Goal: Information Seeking & Learning: Find specific fact

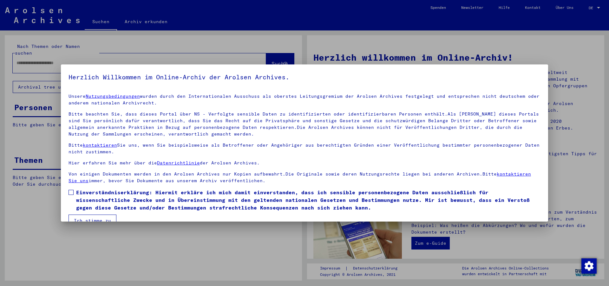
click at [70, 193] on span at bounding box center [71, 192] width 5 height 5
click at [89, 217] on button "Ich stimme zu" at bounding box center [93, 220] width 48 height 12
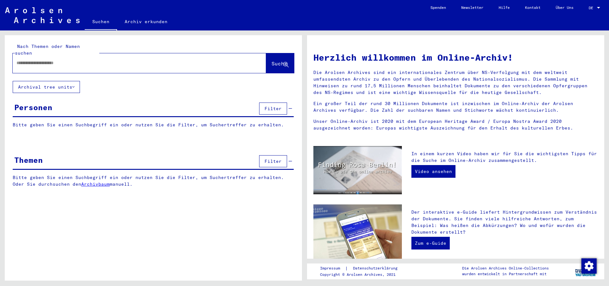
click at [70, 60] on input "text" at bounding box center [131, 63] width 231 height 7
click at [279, 60] on span "Suche" at bounding box center [279, 63] width 16 height 6
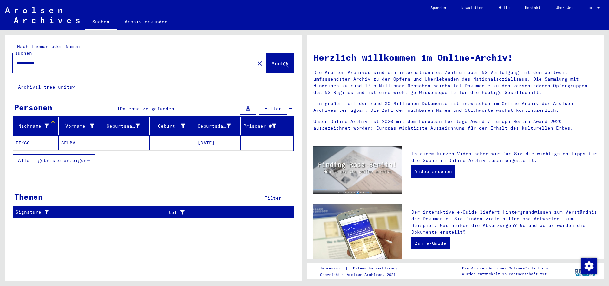
click at [58, 157] on span "Alle Ergebnisse anzeigen" at bounding box center [52, 160] width 69 height 6
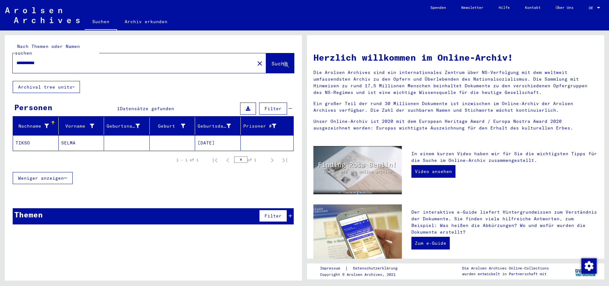
click at [32, 136] on mat-cell "TIKSO" at bounding box center [36, 142] width 46 height 15
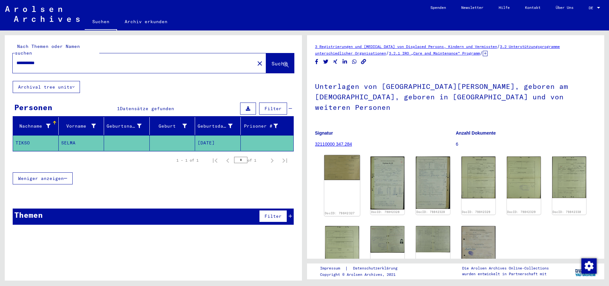
click at [338, 162] on img at bounding box center [342, 167] width 36 height 25
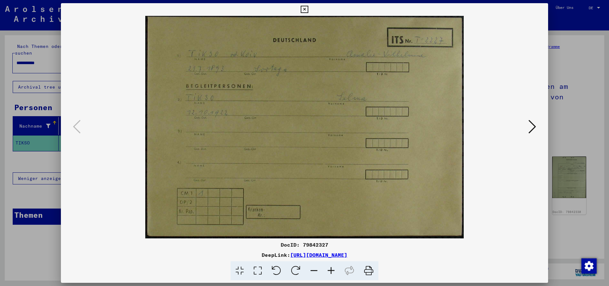
click at [530, 126] on icon at bounding box center [532, 126] width 8 height 15
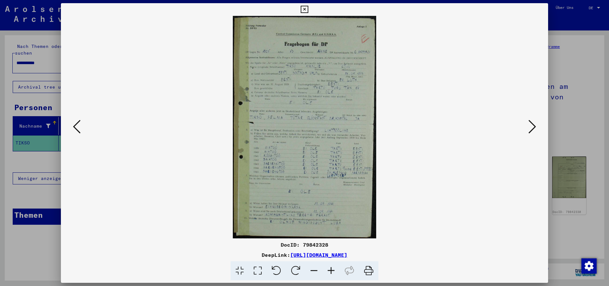
click at [531, 123] on icon at bounding box center [532, 126] width 8 height 15
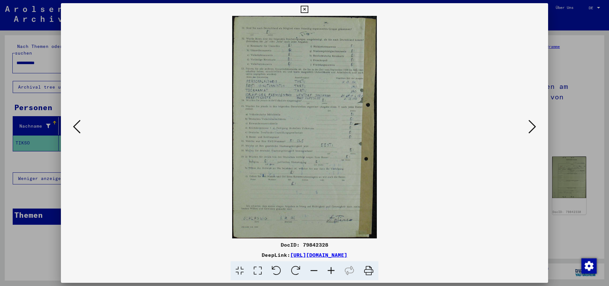
click at [73, 125] on icon at bounding box center [77, 126] width 8 height 15
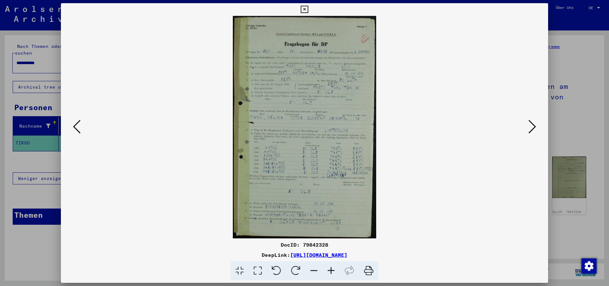
click at [73, 125] on icon at bounding box center [77, 126] width 8 height 15
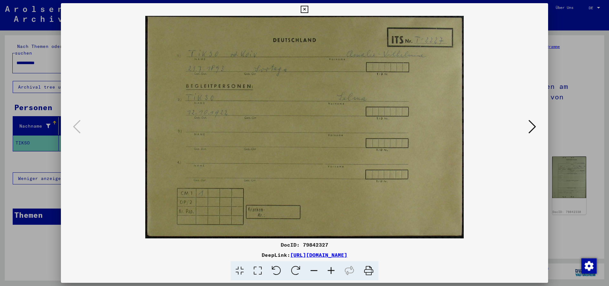
click at [533, 130] on icon at bounding box center [532, 126] width 8 height 15
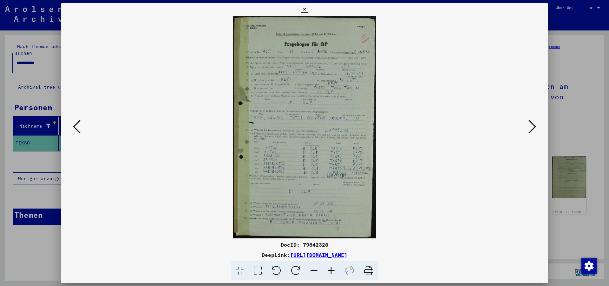
click at [533, 130] on icon at bounding box center [532, 126] width 8 height 15
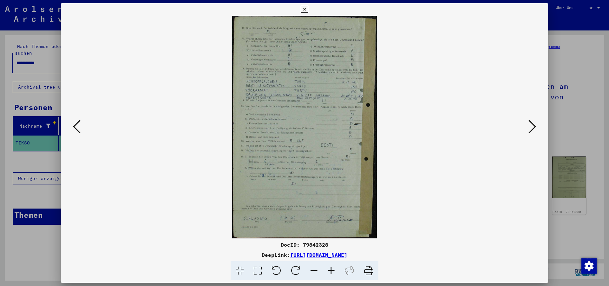
click at [533, 130] on icon at bounding box center [532, 126] width 8 height 15
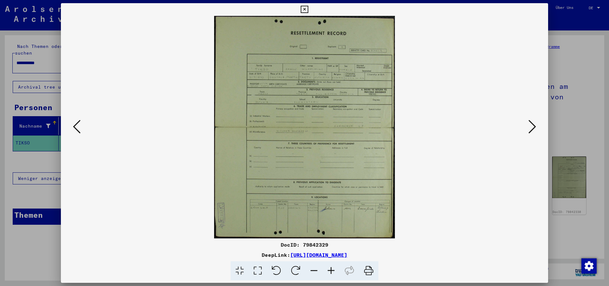
click at [534, 126] on icon at bounding box center [532, 126] width 8 height 15
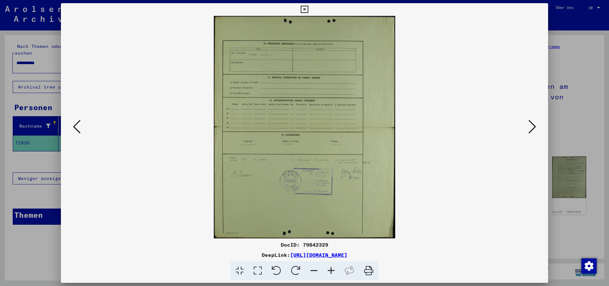
click at [529, 130] on button at bounding box center [531, 127] width 11 height 18
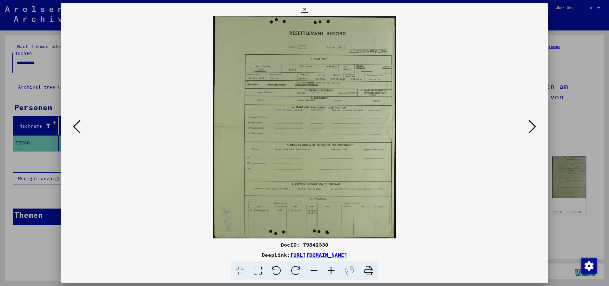
click at [533, 122] on icon at bounding box center [532, 126] width 8 height 15
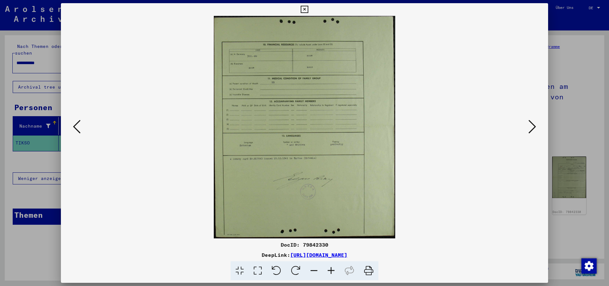
click at [529, 124] on button at bounding box center [531, 127] width 11 height 18
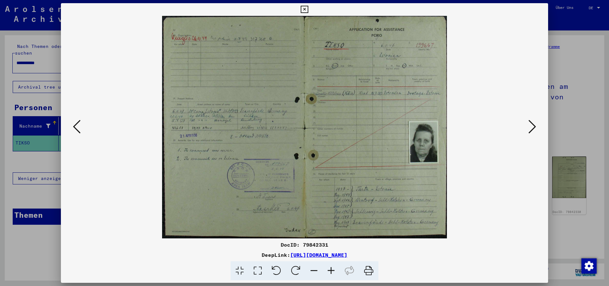
click at [532, 127] on icon at bounding box center [532, 126] width 8 height 15
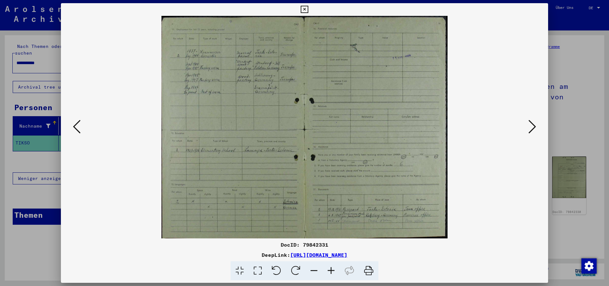
click at [530, 125] on icon at bounding box center [532, 126] width 8 height 15
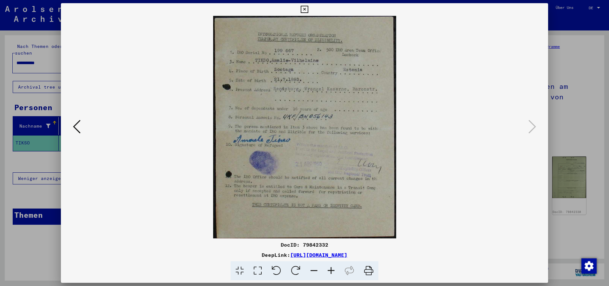
click at [78, 127] on icon at bounding box center [77, 126] width 8 height 15
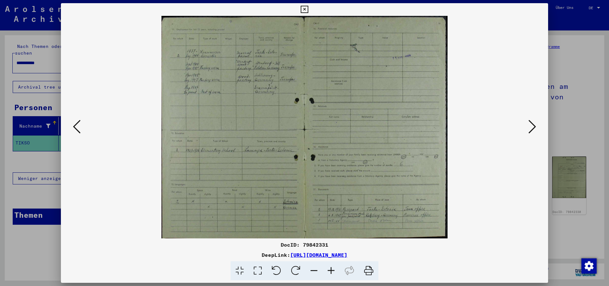
click at [78, 127] on icon at bounding box center [77, 126] width 8 height 15
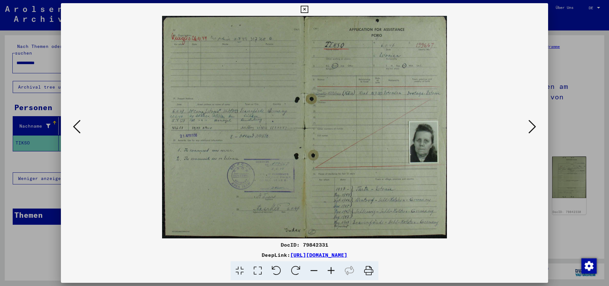
click at [308, 8] on icon at bounding box center [304, 10] width 7 height 8
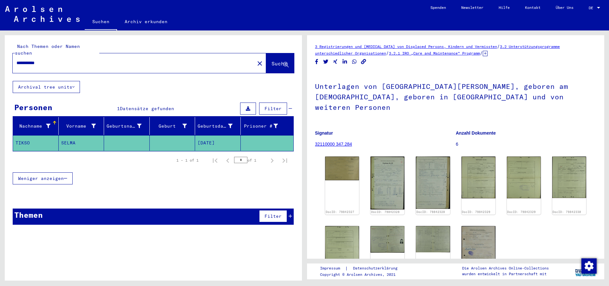
drag, startPoint x: 48, startPoint y: 56, endPoint x: 12, endPoint y: 58, distance: 35.6
click at [16, 60] on input "**********" at bounding box center [133, 63] width 234 height 7
type input "**********"
click at [272, 61] on button "Suche" at bounding box center [280, 63] width 28 height 20
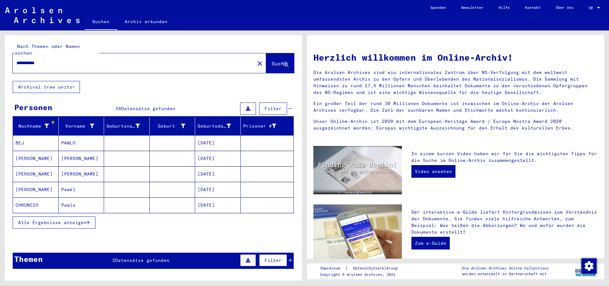
click at [52, 219] on span "Alle Ergebnisse anzeigen" at bounding box center [52, 222] width 69 height 6
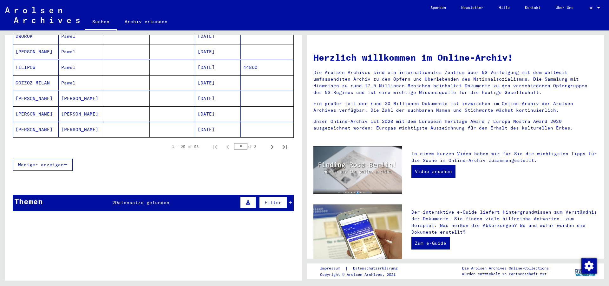
scroll to position [394, 0]
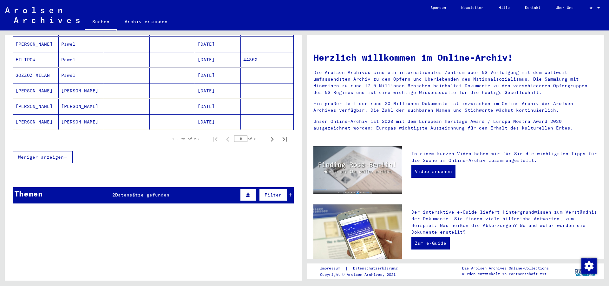
click at [52, 154] on span "Weniger anzeigen" at bounding box center [41, 157] width 46 height 6
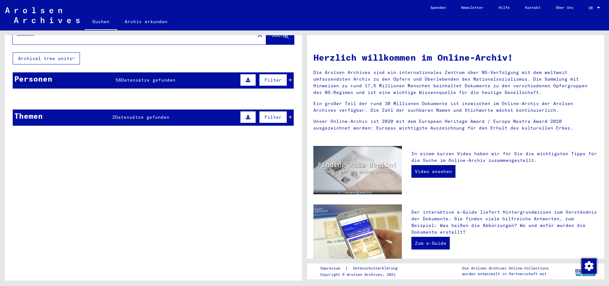
scroll to position [0, 0]
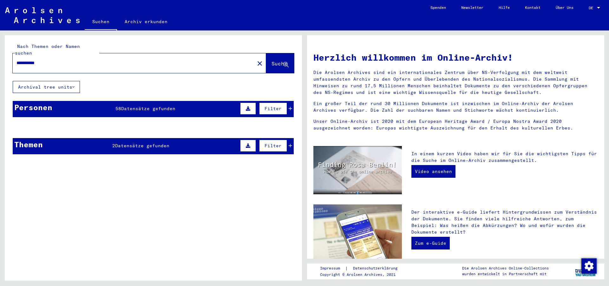
click at [271, 60] on span "Suche" at bounding box center [279, 63] width 16 height 6
click at [246, 143] on icon at bounding box center [248, 145] width 4 height 4
click at [24, 160] on icon at bounding box center [22, 162] width 3 height 4
click at [157, 106] on span "Datensätze gefunden" at bounding box center [148, 109] width 54 height 6
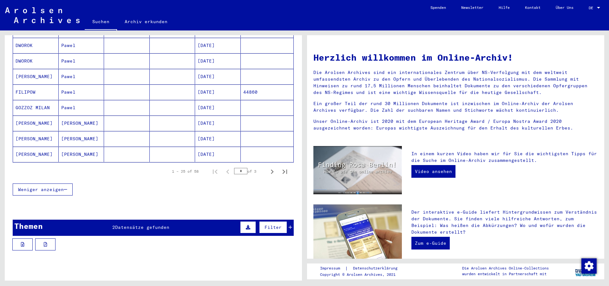
scroll to position [377, 0]
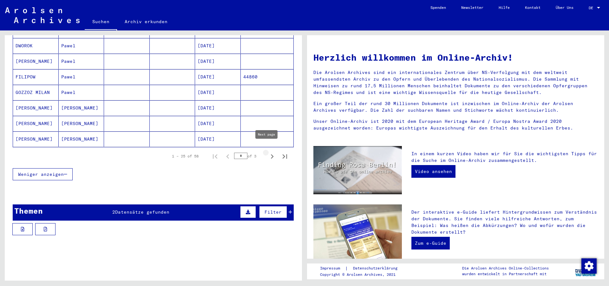
click at [271, 154] on icon "Next page" at bounding box center [272, 156] width 3 height 4
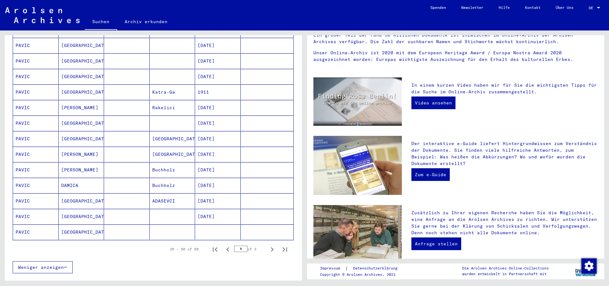
scroll to position [308, 0]
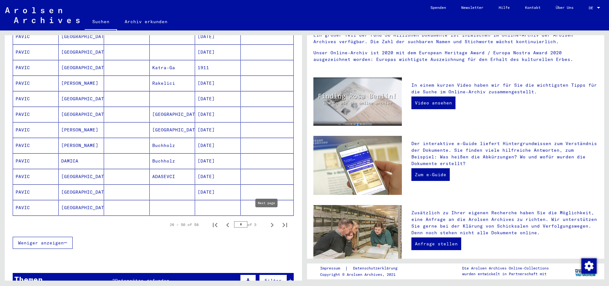
click at [268, 220] on icon "Next page" at bounding box center [272, 224] width 9 height 9
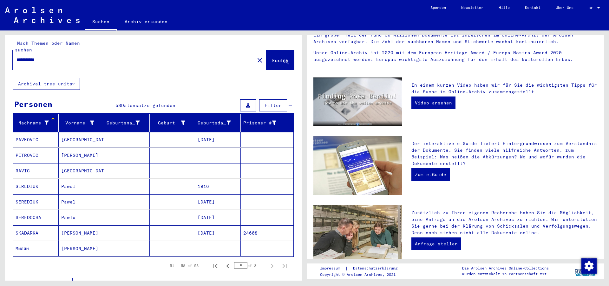
scroll to position [0, 0]
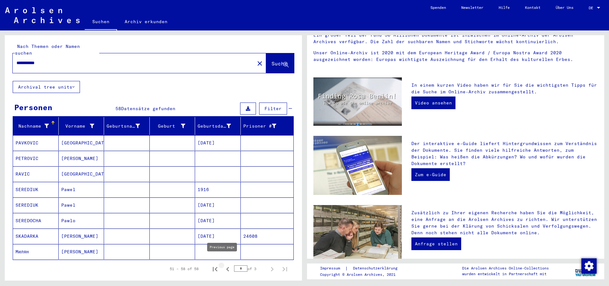
click at [223, 264] on icon "Previous page" at bounding box center [227, 268] width 9 height 9
type input "*"
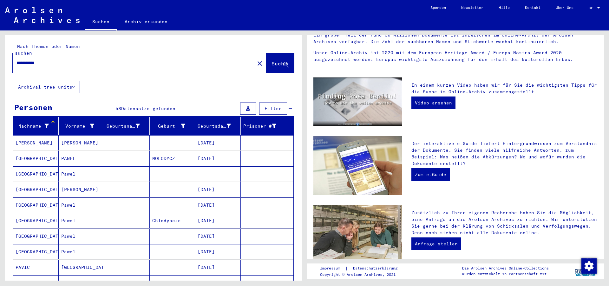
drag, startPoint x: 48, startPoint y: 56, endPoint x: 16, endPoint y: 57, distance: 32.0
click at [16, 60] on input "**********" at bounding box center [131, 63] width 231 height 7
click at [271, 60] on span "Suche" at bounding box center [279, 63] width 16 height 6
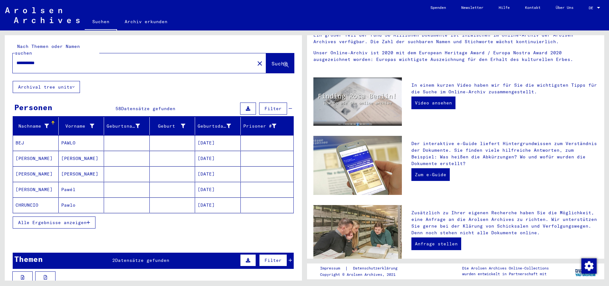
drag, startPoint x: 33, startPoint y: 55, endPoint x: 64, endPoint y: 56, distance: 31.4
click at [64, 60] on input "**********" at bounding box center [131, 63] width 231 height 7
click at [274, 53] on button "Suche" at bounding box center [280, 63] width 28 height 20
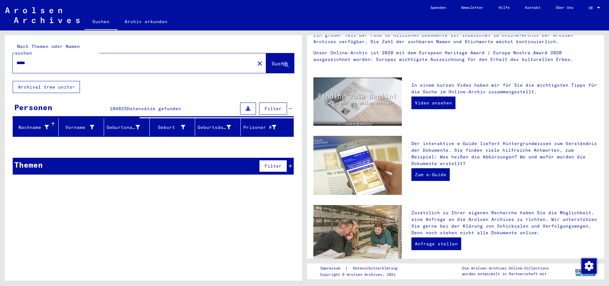
click at [44, 60] on input "*****" at bounding box center [131, 63] width 231 height 7
click at [79, 122] on div "Vorname" at bounding box center [82, 127] width 43 height 10
click at [51, 118] on mat-header-cell "Nachname" at bounding box center [36, 127] width 46 height 18
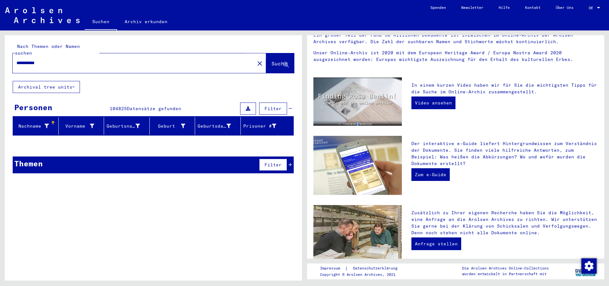
click at [278, 60] on span "Suche" at bounding box center [279, 63] width 16 height 6
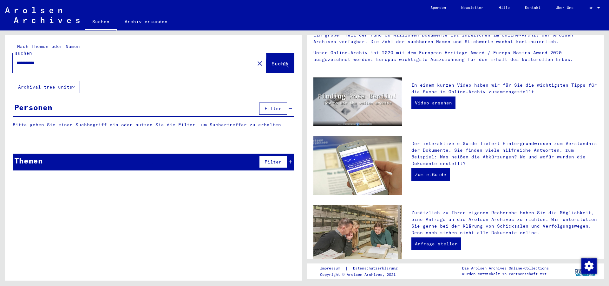
click at [273, 60] on span "Suche" at bounding box center [279, 63] width 16 height 6
click at [279, 60] on span "Suche" at bounding box center [279, 63] width 16 height 6
click at [81, 60] on input "**********" at bounding box center [131, 63] width 231 height 7
drag, startPoint x: 81, startPoint y: 56, endPoint x: 33, endPoint y: 55, distance: 47.6
click at [33, 60] on input "**********" at bounding box center [131, 63] width 231 height 7
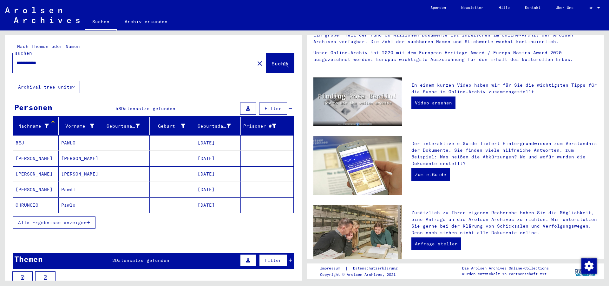
type input "**********"
click at [271, 61] on span "Suche" at bounding box center [279, 64] width 17 height 7
click at [73, 219] on span "Alle Ergebnisse anzeigen" at bounding box center [52, 222] width 69 height 6
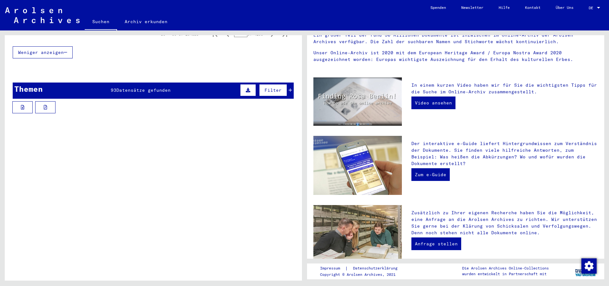
scroll to position [327, 0]
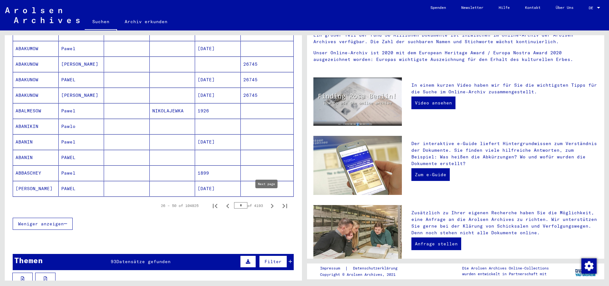
click at [271, 204] on icon "Next page" at bounding box center [272, 206] width 3 height 4
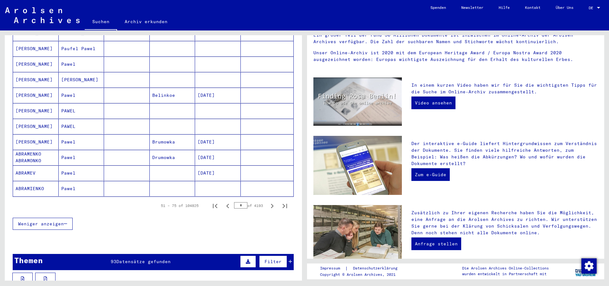
click at [268, 201] on icon "Next page" at bounding box center [272, 205] width 9 height 9
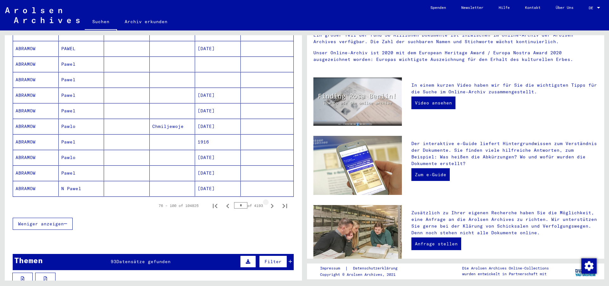
click at [268, 201] on icon "Next page" at bounding box center [272, 205] width 9 height 9
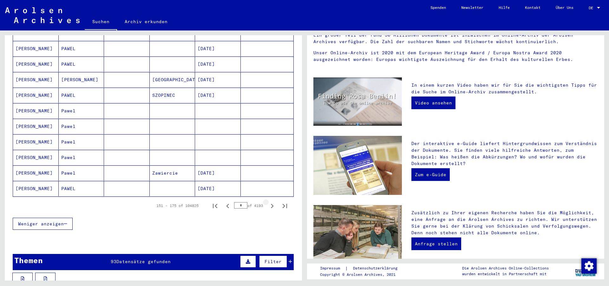
click at [268, 201] on icon "Next page" at bounding box center [272, 205] width 9 height 9
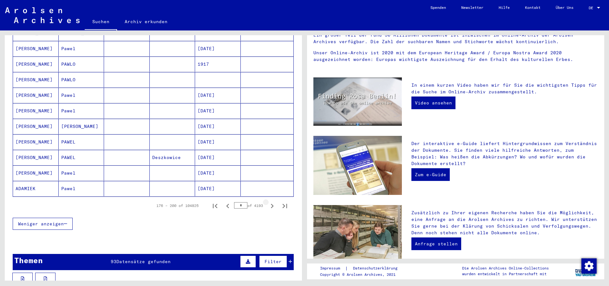
click at [268, 201] on icon "Next page" at bounding box center [272, 205] width 9 height 9
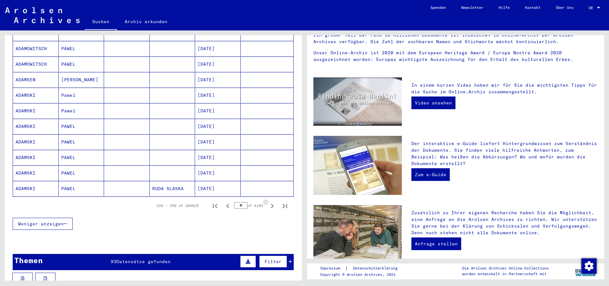
click at [268, 201] on icon "Next page" at bounding box center [272, 205] width 9 height 9
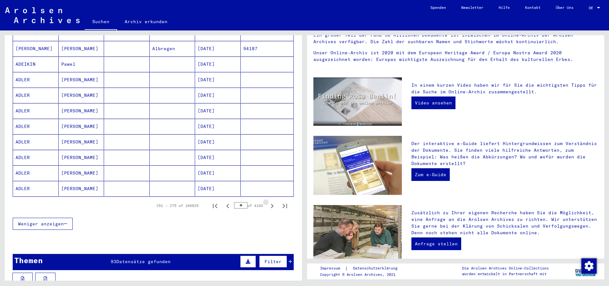
click at [268, 201] on icon "Next page" at bounding box center [272, 205] width 9 height 9
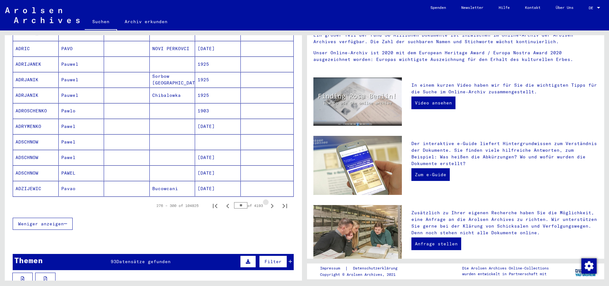
click at [268, 201] on icon "Next page" at bounding box center [272, 205] width 9 height 9
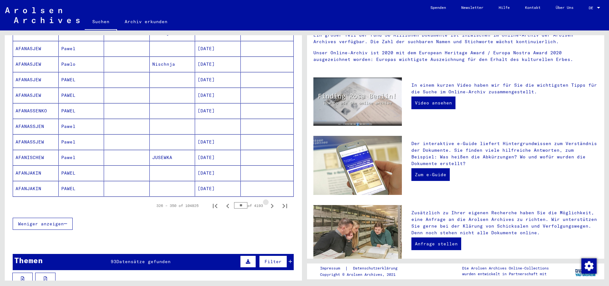
click at [268, 201] on icon "Next page" at bounding box center [272, 205] width 9 height 9
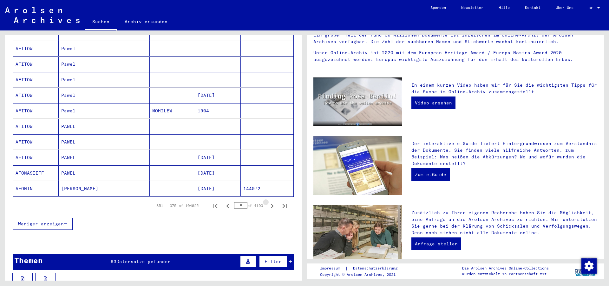
click at [268, 201] on icon "Next page" at bounding box center [272, 205] width 9 height 9
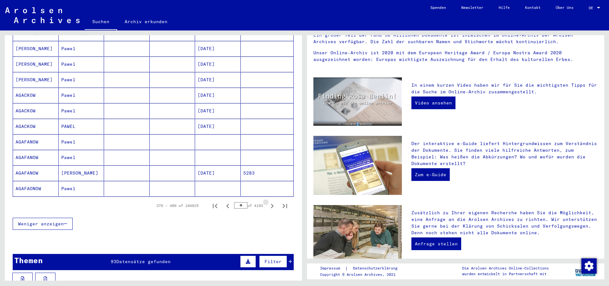
click at [268, 201] on icon "Next page" at bounding box center [272, 205] width 9 height 9
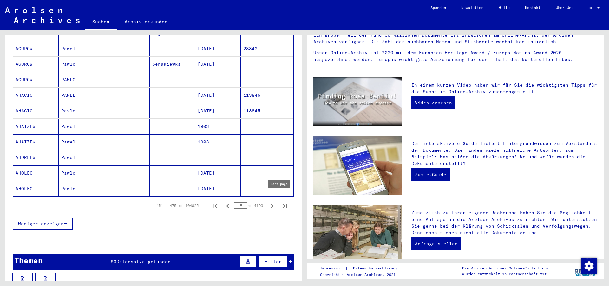
click at [283, 204] on icon "Last page" at bounding box center [285, 206] width 4 height 4
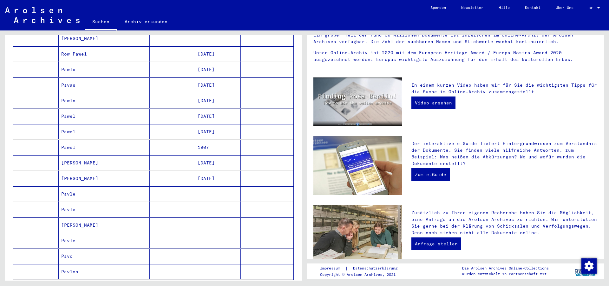
scroll to position [343, 0]
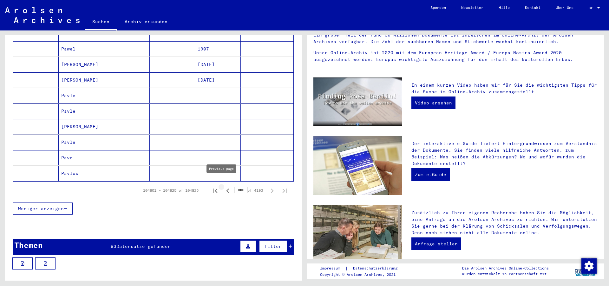
click at [223, 186] on icon "Previous page" at bounding box center [227, 190] width 9 height 9
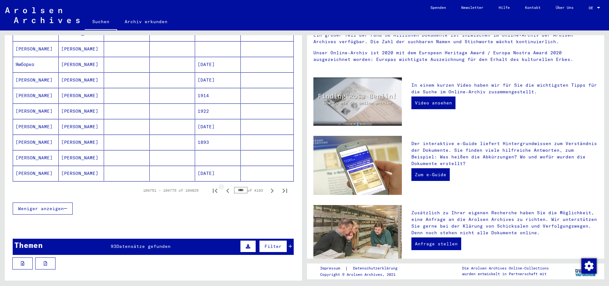
click at [223, 186] on icon "Previous page" at bounding box center [227, 190] width 9 height 9
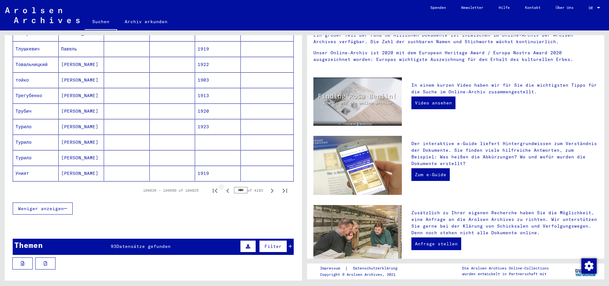
click at [223, 186] on icon "Previous page" at bounding box center [227, 190] width 9 height 9
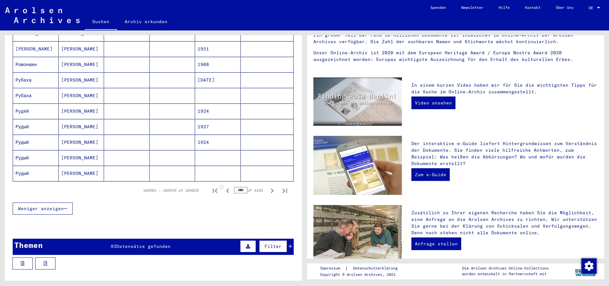
click at [223, 186] on icon "Previous page" at bounding box center [227, 190] width 9 height 9
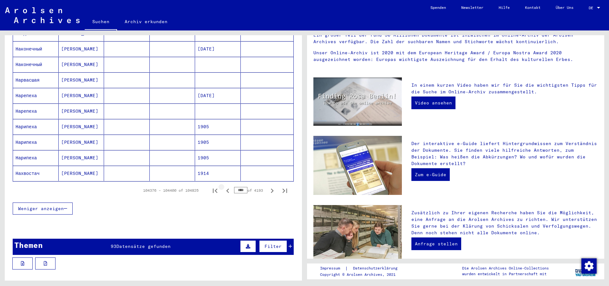
click at [223, 186] on icon "Previous page" at bounding box center [227, 190] width 9 height 9
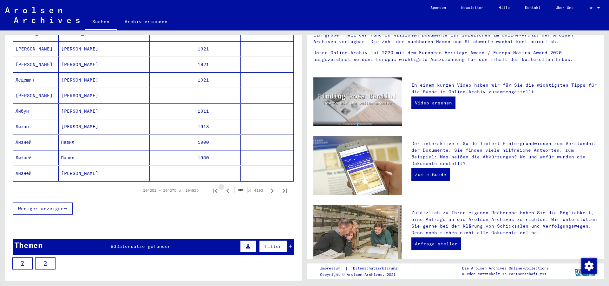
click at [223, 186] on icon "Previous page" at bounding box center [227, 190] width 9 height 9
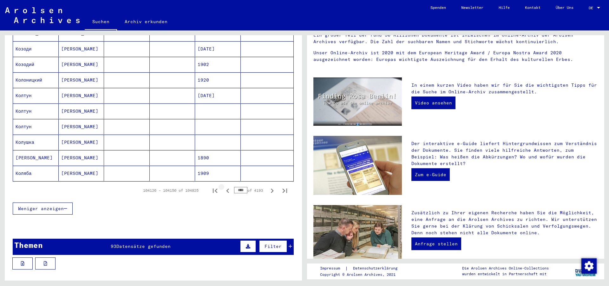
click at [223, 186] on icon "Previous page" at bounding box center [227, 190] width 9 height 9
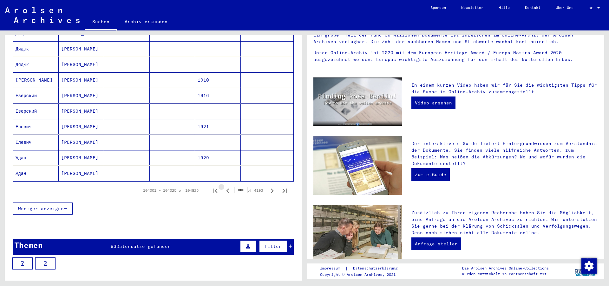
click at [223, 186] on icon "Previous page" at bounding box center [227, 190] width 9 height 9
type input "****"
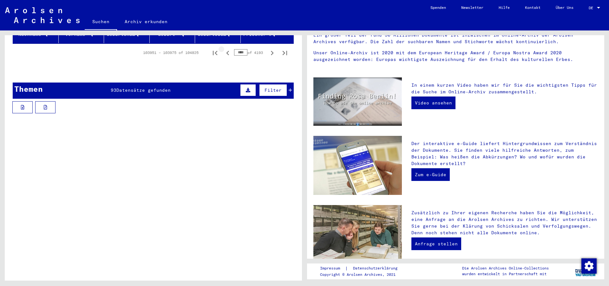
click at [223, 186] on div "Inhaftierungsdokumente > Lager und Ghettos > Konzentrationslager Mittelbau ([GE…" at bounding box center [164, 200] width 213 height 29
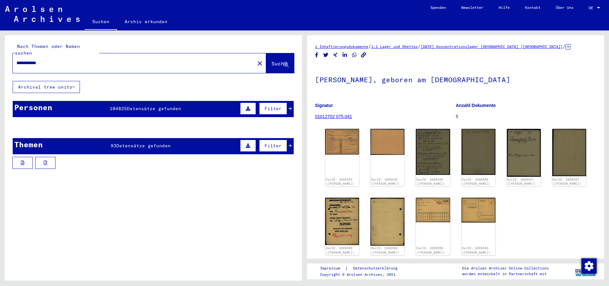
drag, startPoint x: 35, startPoint y: 56, endPoint x: 49, endPoint y: 57, distance: 14.6
click at [49, 60] on input "**********" at bounding box center [133, 63] width 234 height 7
type input "**********"
click at [271, 60] on span "Suche" at bounding box center [279, 63] width 16 height 6
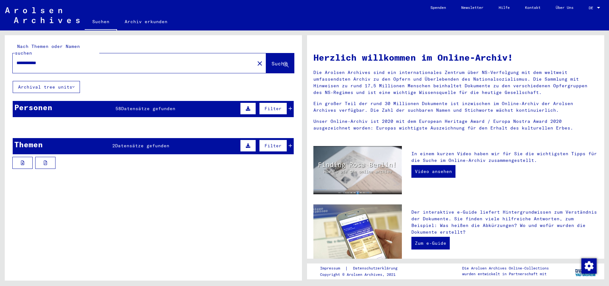
click at [129, 106] on span "Datensätze gefunden" at bounding box center [148, 109] width 54 height 6
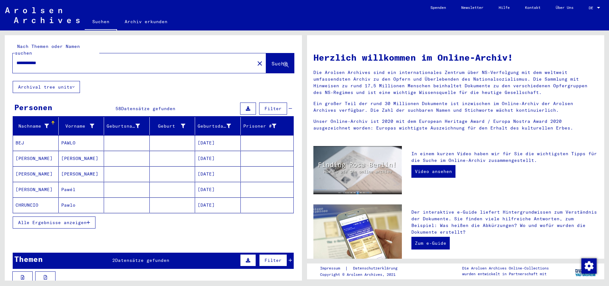
click at [66, 219] on span "Alle Ergebnisse anzeigen" at bounding box center [52, 222] width 69 height 6
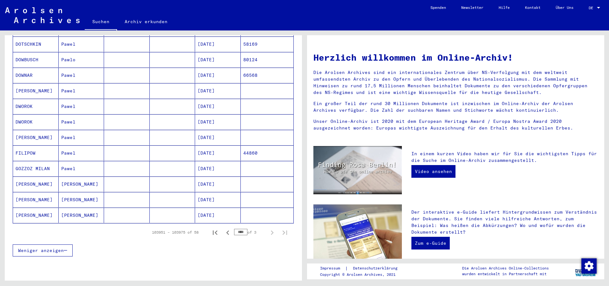
scroll to position [343, 0]
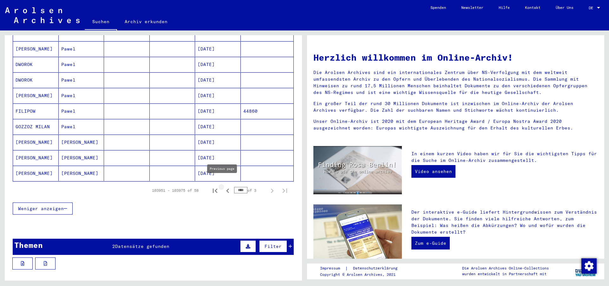
click at [226, 188] on icon "Previous page" at bounding box center [227, 190] width 3 height 4
type input "****"
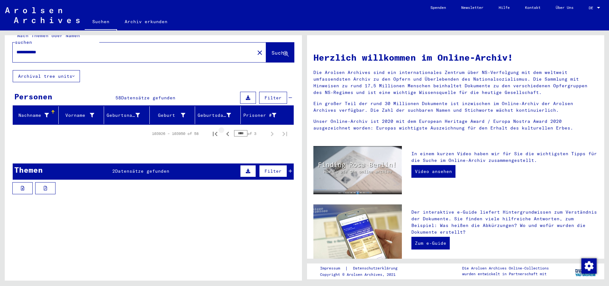
scroll to position [0, 0]
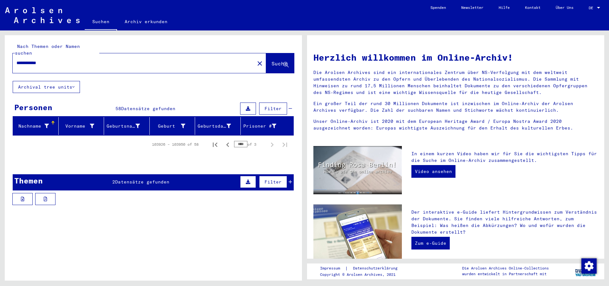
drag, startPoint x: 31, startPoint y: 57, endPoint x: 77, endPoint y: 59, distance: 46.0
click at [77, 60] on input "**********" at bounding box center [131, 63] width 231 height 7
type input "*****"
click at [274, 60] on span "Suche" at bounding box center [279, 63] width 16 height 6
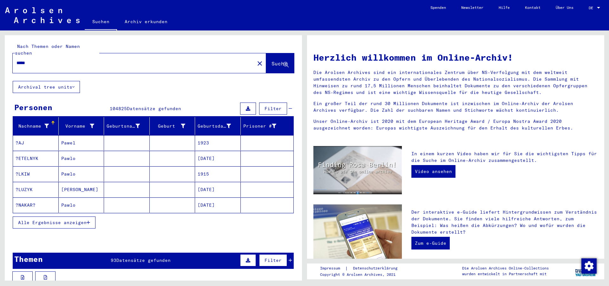
click at [42, 219] on span "Alle Ergebnisse anzeigen" at bounding box center [52, 222] width 69 height 6
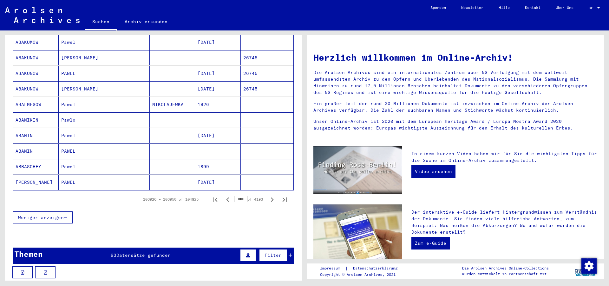
scroll to position [343, 0]
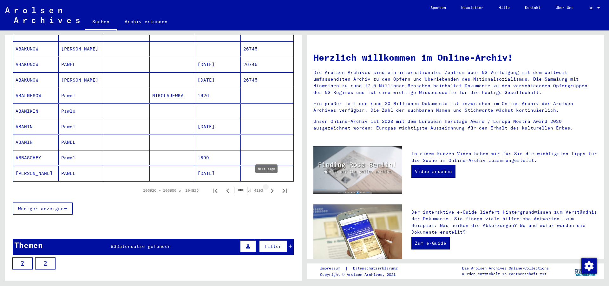
click at [271, 188] on icon "Next page" at bounding box center [272, 190] width 3 height 4
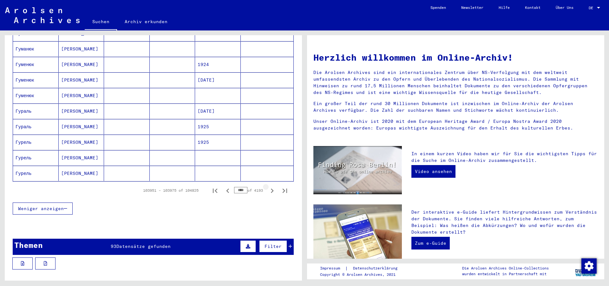
click at [271, 188] on icon "Next page" at bounding box center [272, 190] width 3 height 4
type input "****"
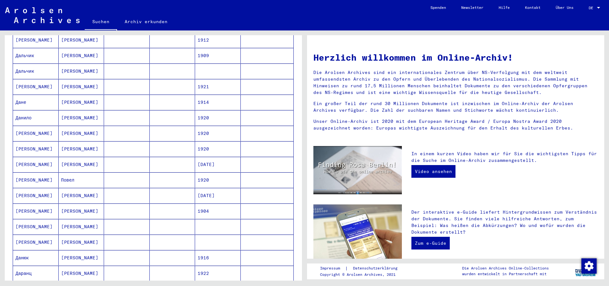
scroll to position [0, 0]
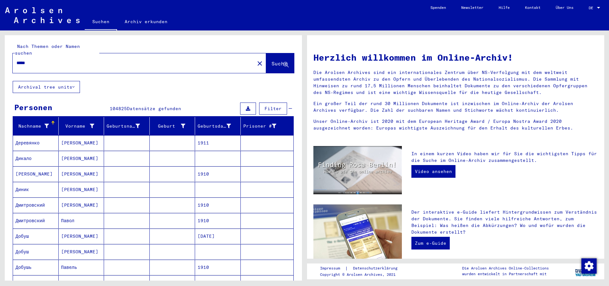
click at [265, 106] on span "Filter" at bounding box center [272, 109] width 17 height 6
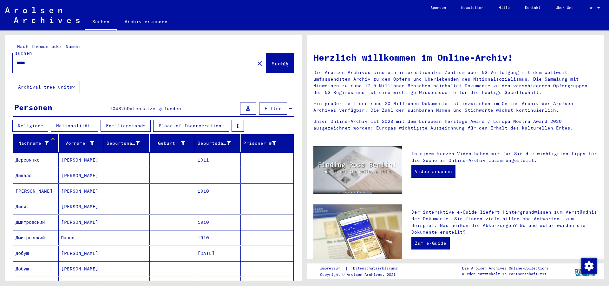
click at [72, 120] on button "Nationalität" at bounding box center [74, 126] width 47 height 12
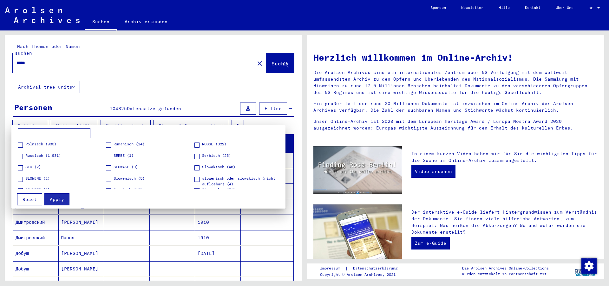
scroll to position [86, 0]
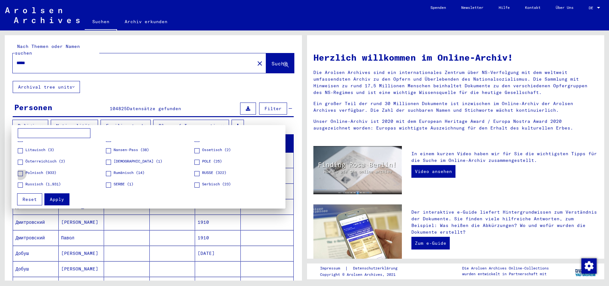
click at [22, 173] on span at bounding box center [20, 173] width 5 height 5
click at [57, 201] on span "Apply" at bounding box center [57, 199] width 14 height 6
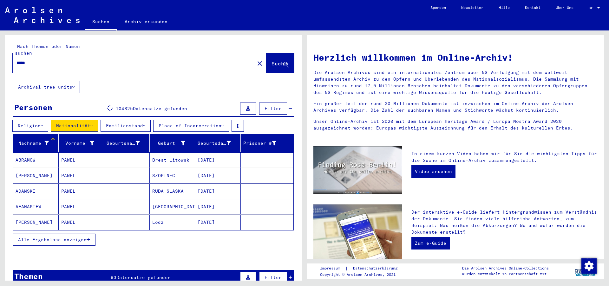
click at [66, 237] on span "Alle Ergebnisse anzeigen" at bounding box center [52, 240] width 69 height 6
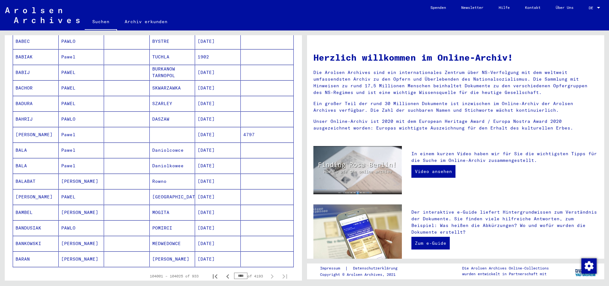
scroll to position [343, 0]
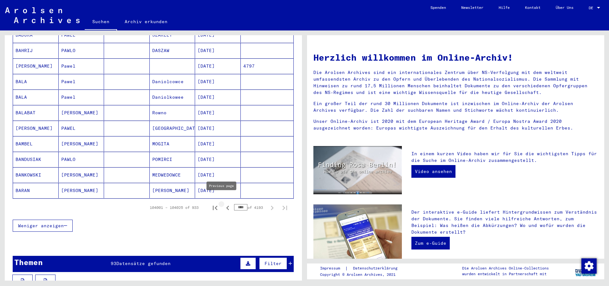
click at [223, 203] on icon "Previous page" at bounding box center [227, 207] width 9 height 9
type input "****"
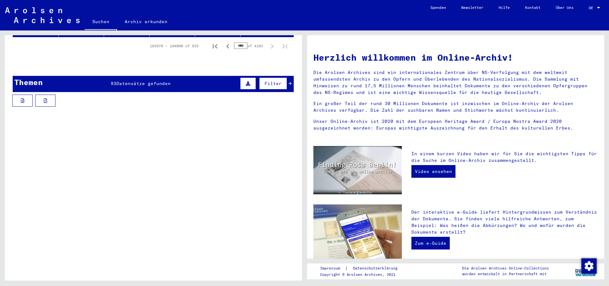
scroll to position [0, 0]
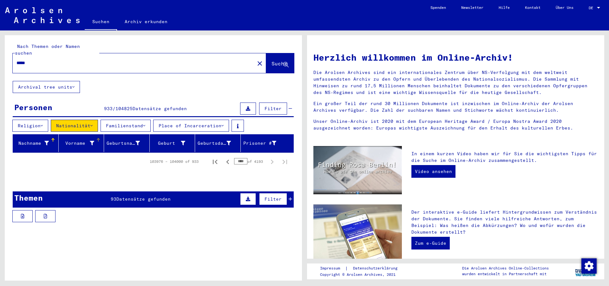
click at [69, 140] on div "Vorname" at bounding box center [77, 143] width 33 height 7
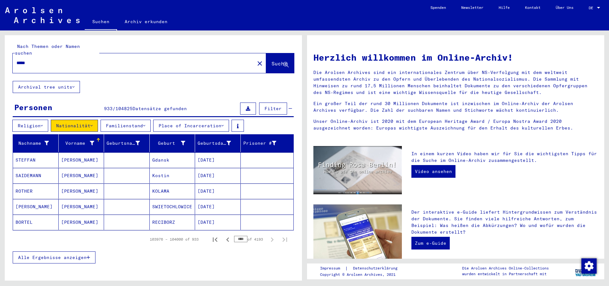
click at [46, 60] on input "*****" at bounding box center [131, 63] width 231 height 7
type input "*"
type input "**********"
click at [271, 60] on span "Suche" at bounding box center [279, 63] width 16 height 6
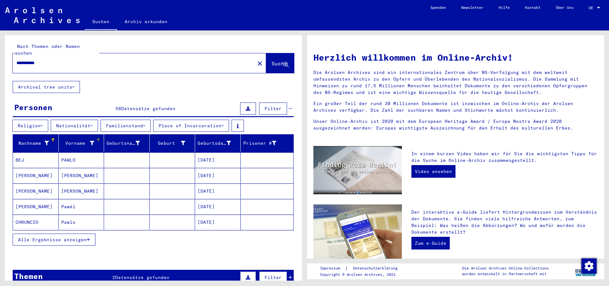
click at [80, 140] on div "Vorname" at bounding box center [77, 143] width 33 height 7
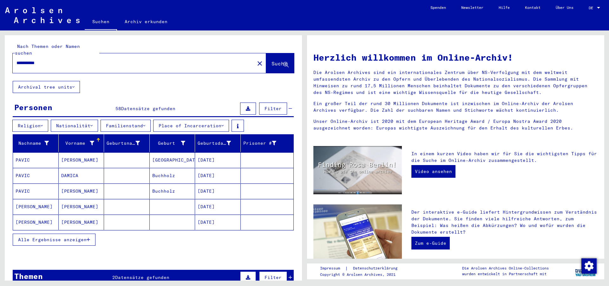
click at [59, 237] on span "Alle Ergebnisse anzeigen" at bounding box center [52, 240] width 69 height 6
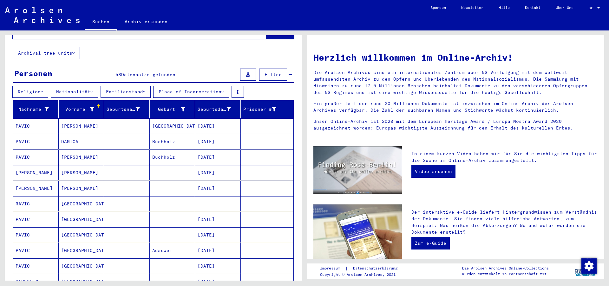
scroll to position [34, 0]
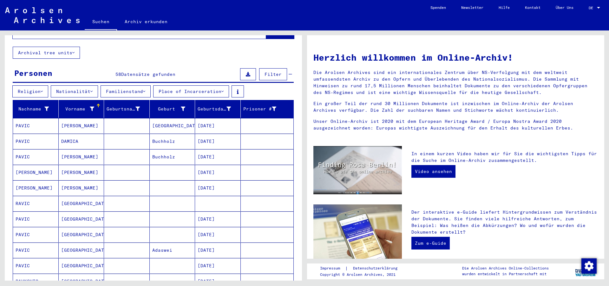
click at [66, 211] on mat-cell "[GEOGRAPHIC_DATA]" at bounding box center [82, 218] width 46 height 15
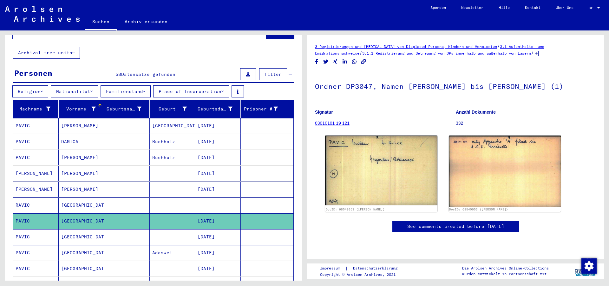
click at [60, 229] on mat-cell "[GEOGRAPHIC_DATA]" at bounding box center [82, 237] width 46 height 16
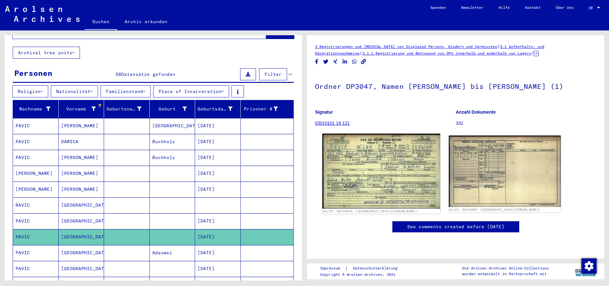
click at [369, 184] on img at bounding box center [381, 171] width 118 height 75
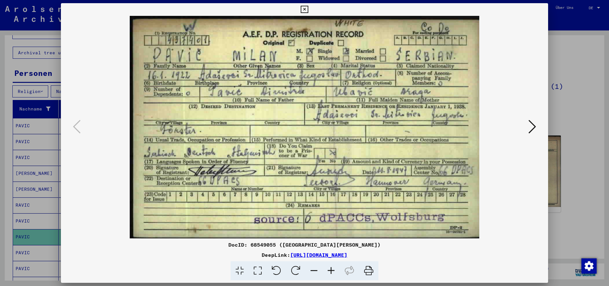
click at [532, 130] on icon at bounding box center [532, 126] width 8 height 15
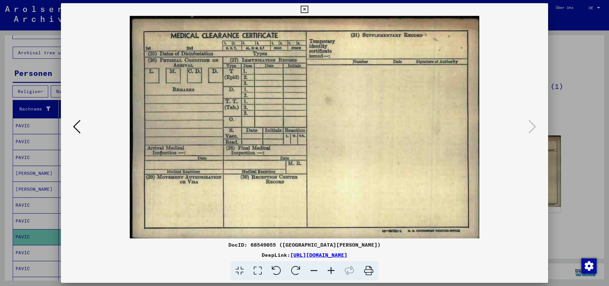
click at [82, 115] on img at bounding box center [304, 127] width 444 height 222
click at [79, 121] on icon at bounding box center [77, 126] width 8 height 15
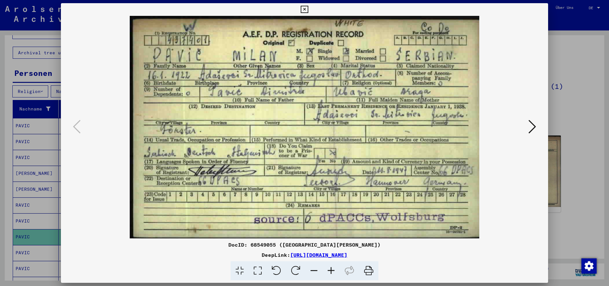
click at [308, 8] on icon at bounding box center [304, 10] width 7 height 8
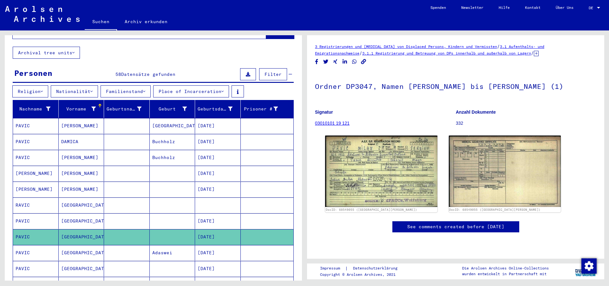
click at [30, 213] on mat-cell "PAVIC" at bounding box center [36, 221] width 46 height 16
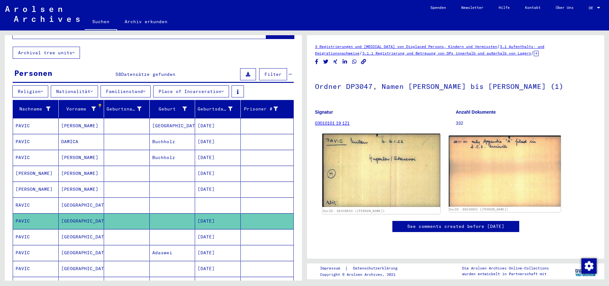
click at [375, 177] on img at bounding box center [381, 170] width 118 height 73
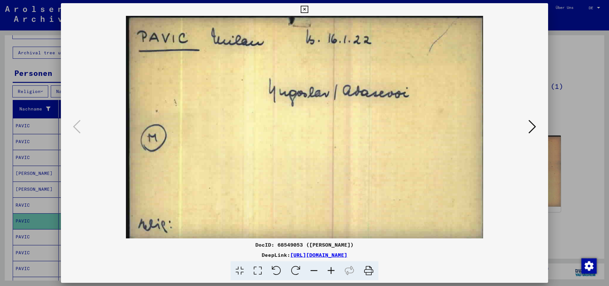
click at [533, 123] on icon at bounding box center [532, 126] width 8 height 15
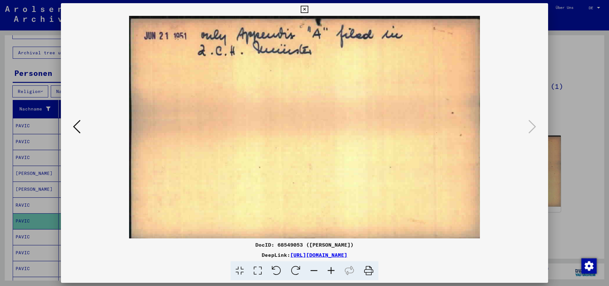
click at [308, 9] on icon at bounding box center [304, 10] width 7 height 8
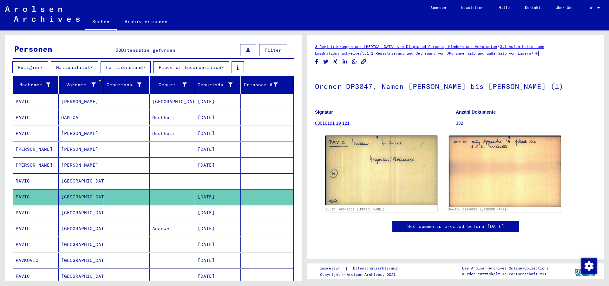
scroll to position [69, 0]
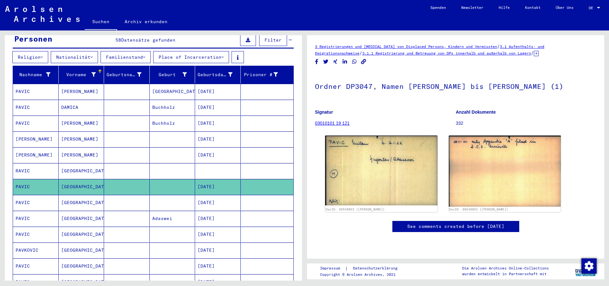
click at [42, 212] on mat-cell "PAVIC" at bounding box center [36, 219] width 46 height 16
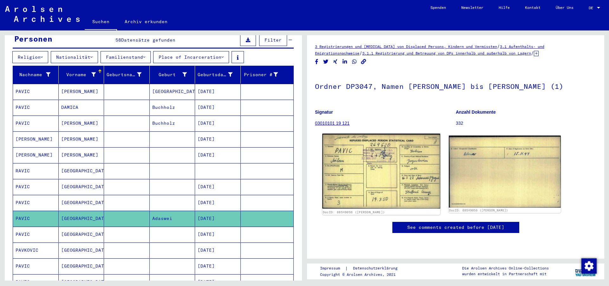
click at [407, 195] on img at bounding box center [381, 171] width 118 height 75
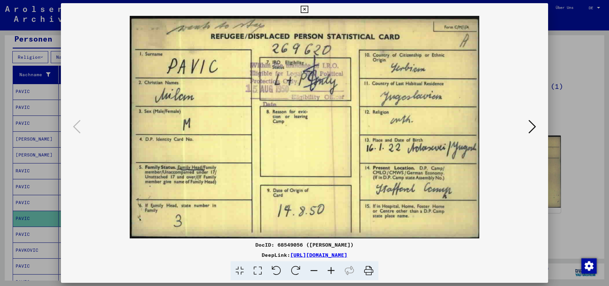
click at [533, 129] on icon at bounding box center [532, 126] width 8 height 15
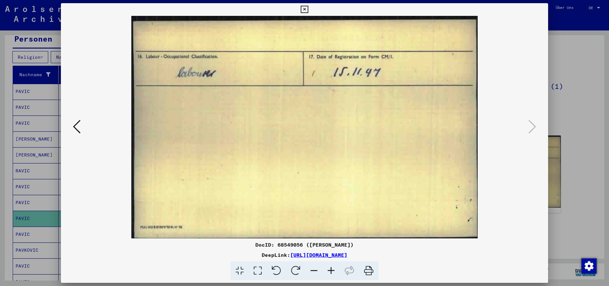
click at [80, 127] on icon at bounding box center [77, 126] width 8 height 15
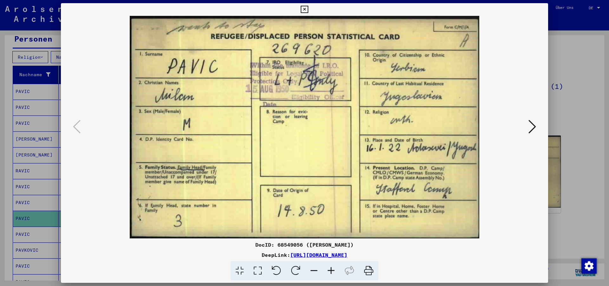
click at [308, 10] on icon at bounding box center [304, 10] width 7 height 8
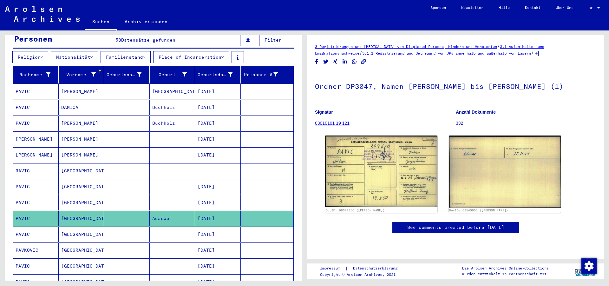
click at [45, 232] on mat-cell "PAVIC" at bounding box center [36, 234] width 46 height 16
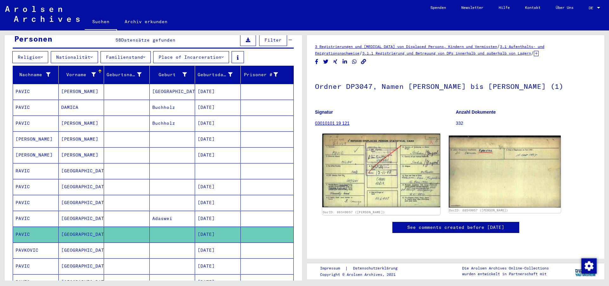
click at [390, 184] on img at bounding box center [381, 171] width 118 height 74
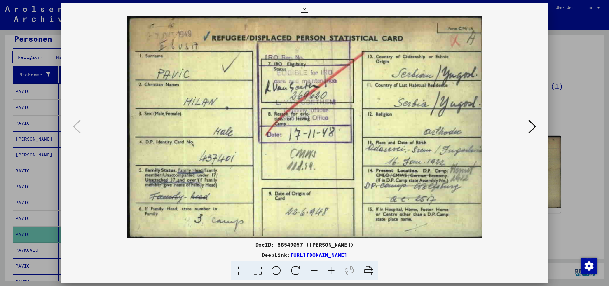
click at [535, 125] on icon at bounding box center [532, 126] width 8 height 15
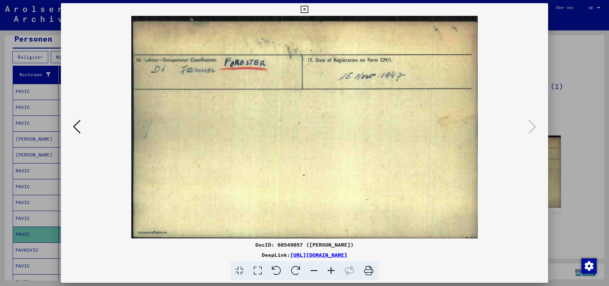
click at [308, 10] on icon at bounding box center [304, 10] width 7 height 8
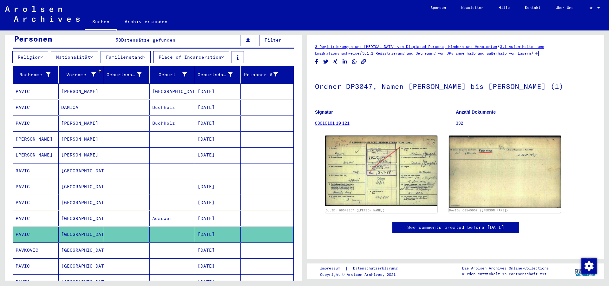
scroll to position [103, 0]
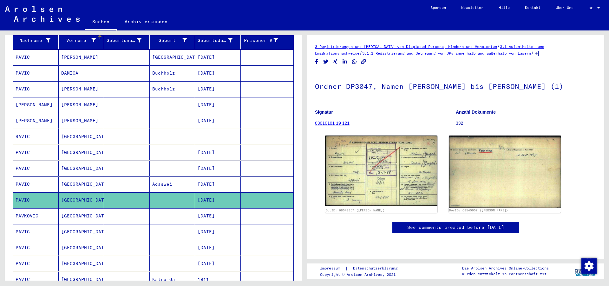
click at [38, 229] on mat-cell "PAVIC" at bounding box center [36, 232] width 46 height 16
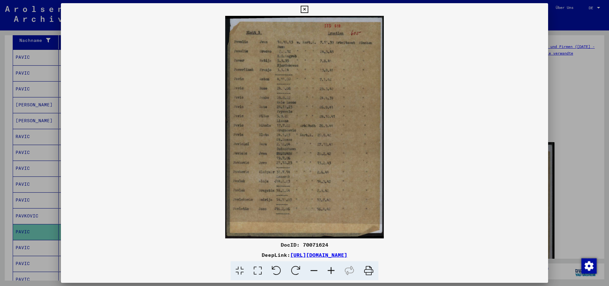
click at [308, 9] on icon at bounding box center [304, 10] width 7 height 8
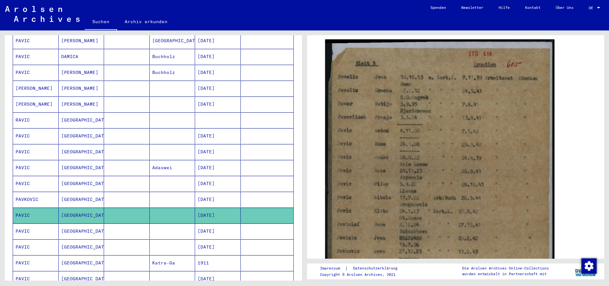
scroll to position [137, 0]
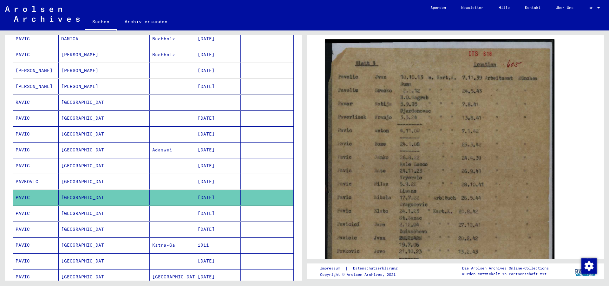
click at [39, 207] on mat-cell "PAVIC" at bounding box center [36, 214] width 46 height 16
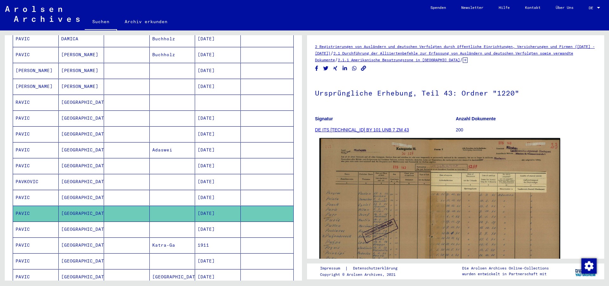
click at [426, 213] on img at bounding box center [439, 223] width 241 height 171
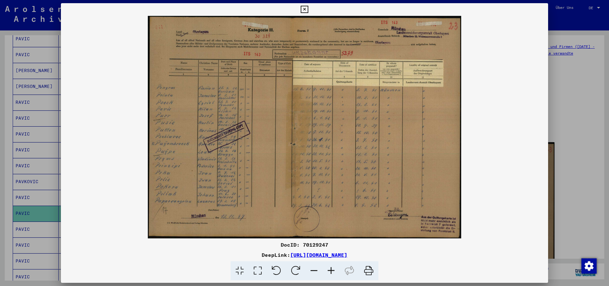
click at [308, 8] on icon at bounding box center [304, 10] width 7 height 8
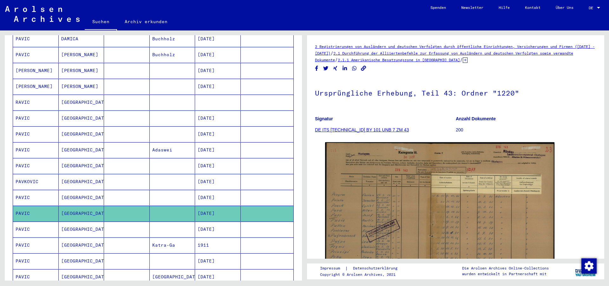
click at [57, 224] on mat-cell "PAVIC" at bounding box center [36, 229] width 46 height 16
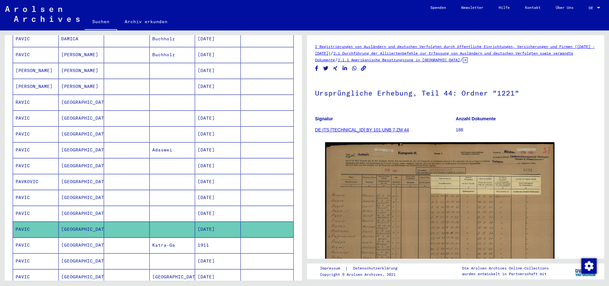
click at [40, 239] on mat-cell "PAVIC" at bounding box center [36, 245] width 46 height 16
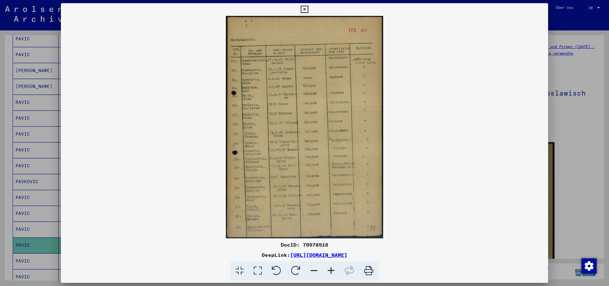
click at [308, 6] on icon at bounding box center [304, 10] width 7 height 8
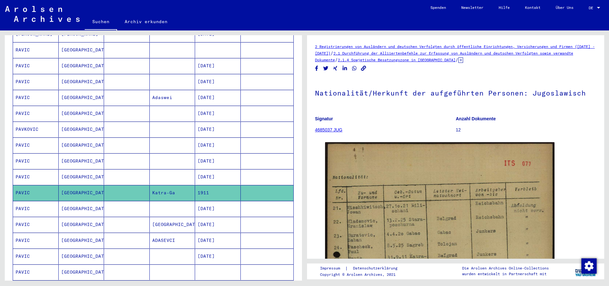
scroll to position [206, 0]
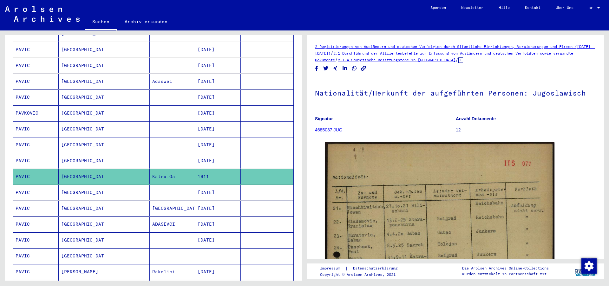
click at [31, 188] on mat-cell "PAVIC" at bounding box center [36, 193] width 46 height 16
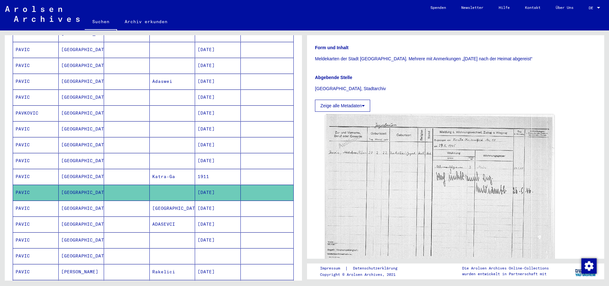
scroll to position [137, 0]
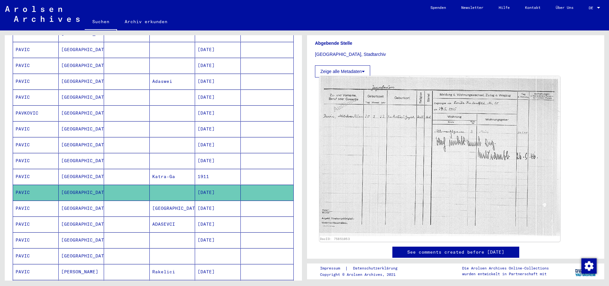
click at [425, 176] on img at bounding box center [439, 156] width 241 height 160
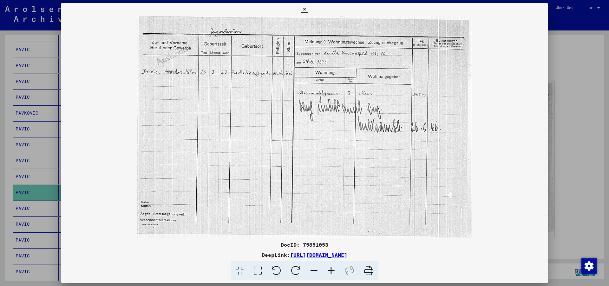
click at [308, 10] on icon at bounding box center [304, 10] width 7 height 8
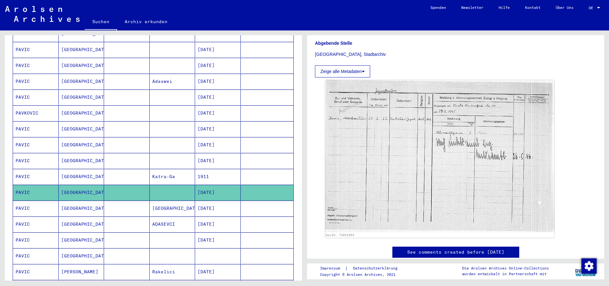
click at [50, 202] on mat-cell "PAVIC" at bounding box center [36, 208] width 46 height 16
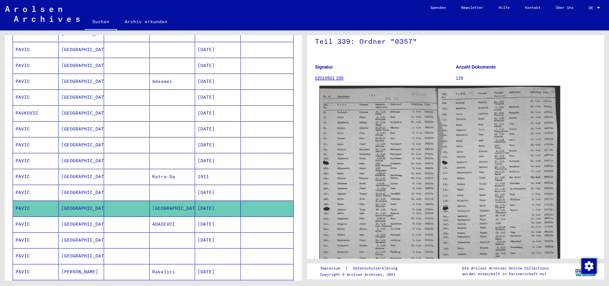
scroll to position [34, 0]
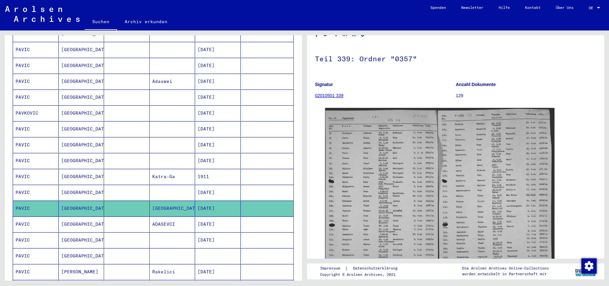
click at [39, 218] on mat-cell "PAVIC" at bounding box center [36, 224] width 46 height 16
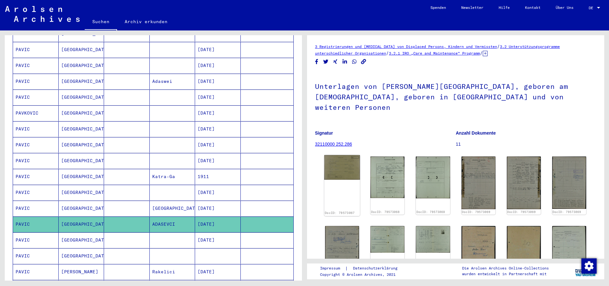
click at [340, 172] on div "DocID: 79573067" at bounding box center [342, 185] width 36 height 61
click at [344, 163] on img at bounding box center [342, 167] width 36 height 25
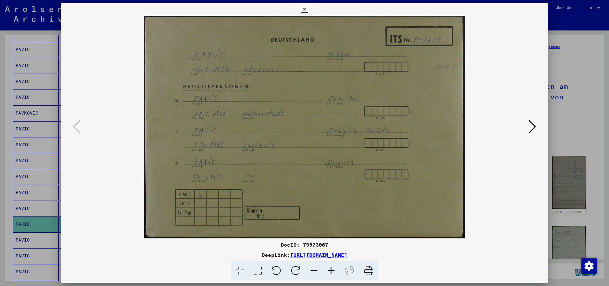
click at [533, 124] on icon at bounding box center [532, 126] width 8 height 15
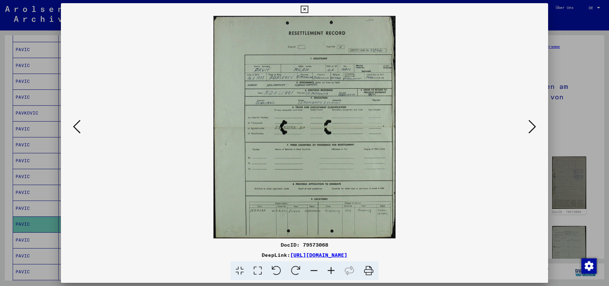
click at [533, 124] on icon at bounding box center [532, 126] width 8 height 15
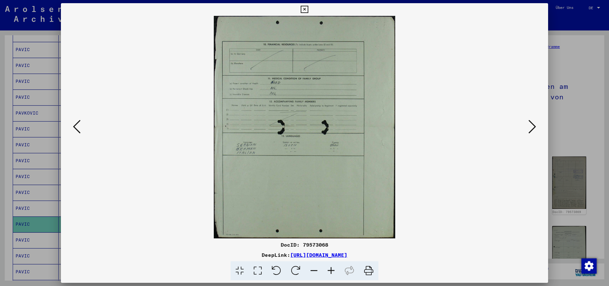
click at [533, 124] on icon at bounding box center [532, 126] width 8 height 15
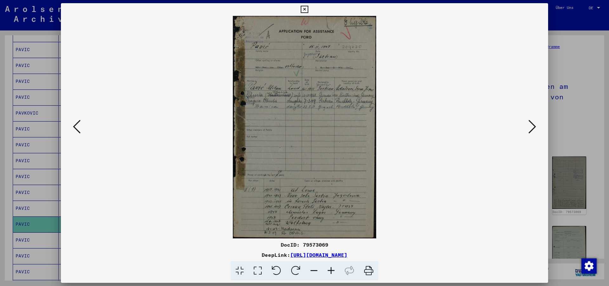
click at [526, 127] on img at bounding box center [304, 127] width 444 height 222
click at [532, 127] on icon at bounding box center [532, 126] width 8 height 15
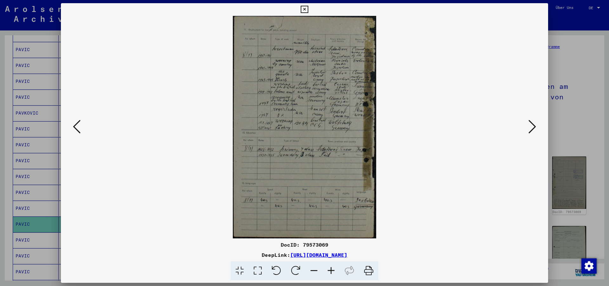
click at [532, 127] on icon at bounding box center [532, 126] width 8 height 15
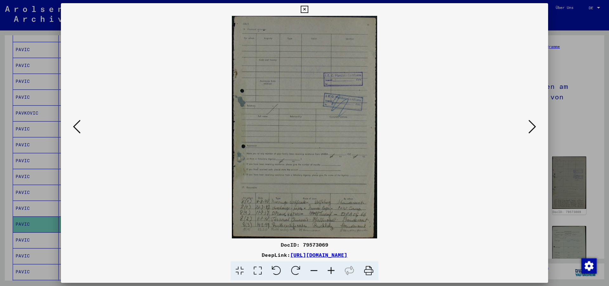
click at [532, 127] on icon at bounding box center [532, 126] width 8 height 15
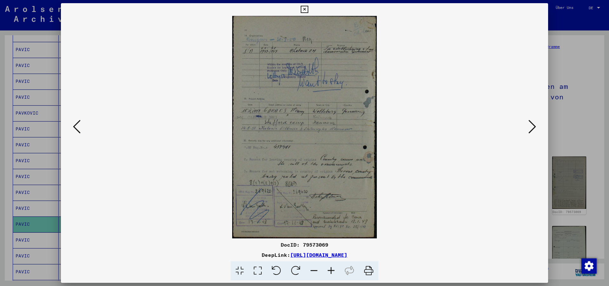
click at [308, 10] on icon at bounding box center [304, 10] width 7 height 8
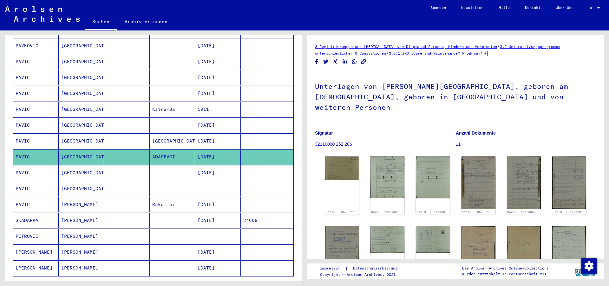
scroll to position [274, 0]
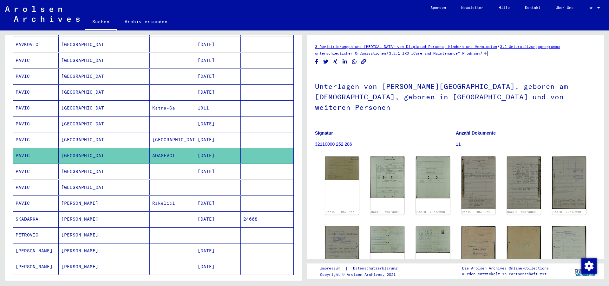
click at [27, 180] on mat-cell "PAVIC" at bounding box center [36, 188] width 46 height 16
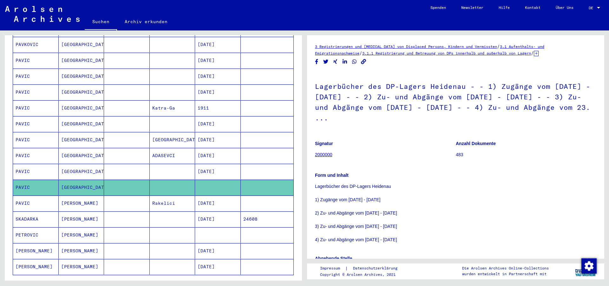
click at [50, 167] on mat-cell "PAVIC" at bounding box center [36, 172] width 46 height 16
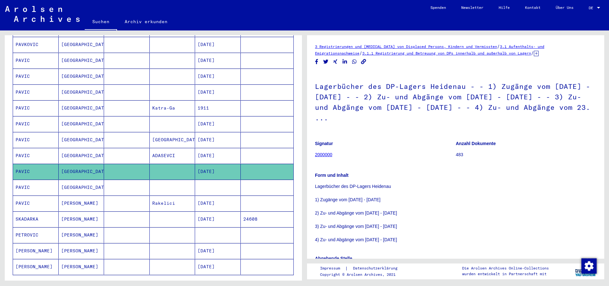
click at [43, 150] on mat-cell "PAVIC" at bounding box center [36, 156] width 46 height 16
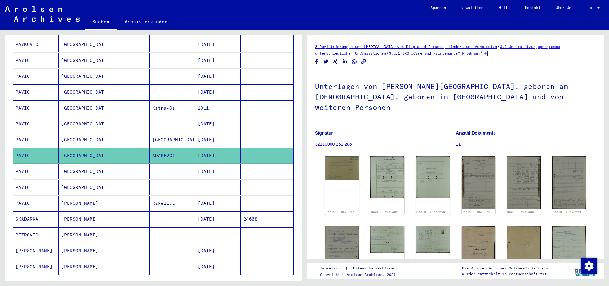
click at [35, 195] on mat-cell "PAVIC" at bounding box center [36, 203] width 46 height 16
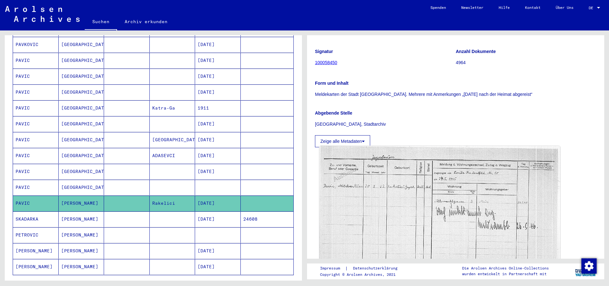
scroll to position [69, 0]
click at [407, 204] on img at bounding box center [439, 225] width 241 height 160
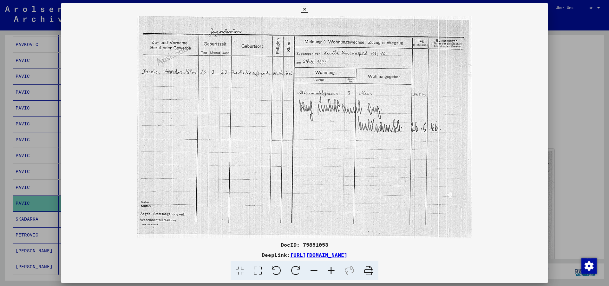
click at [308, 9] on icon at bounding box center [304, 10] width 7 height 8
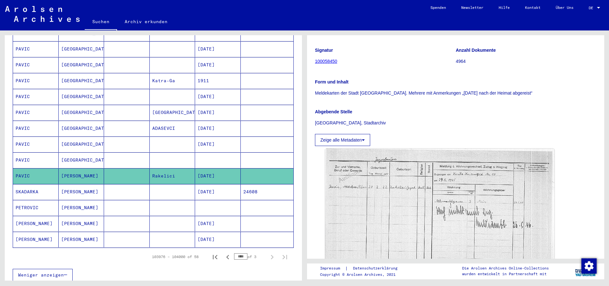
scroll to position [377, 0]
